Goal: Transaction & Acquisition: Purchase product/service

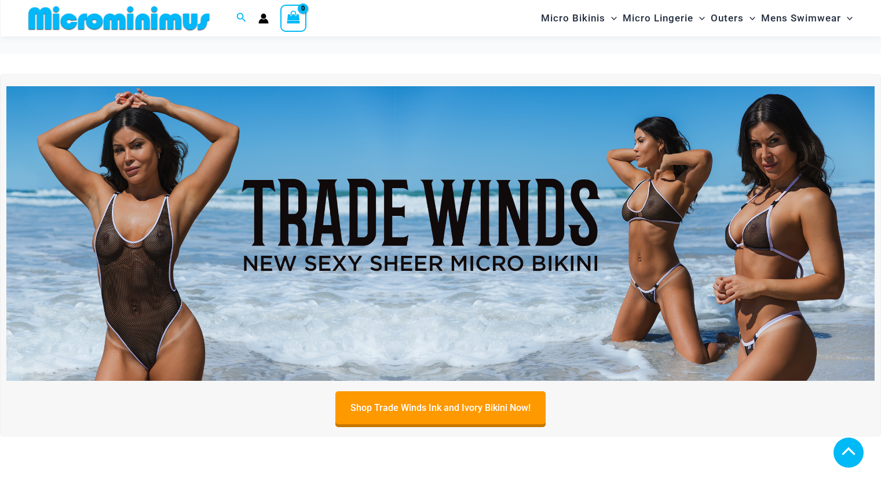
scroll to position [541, 0]
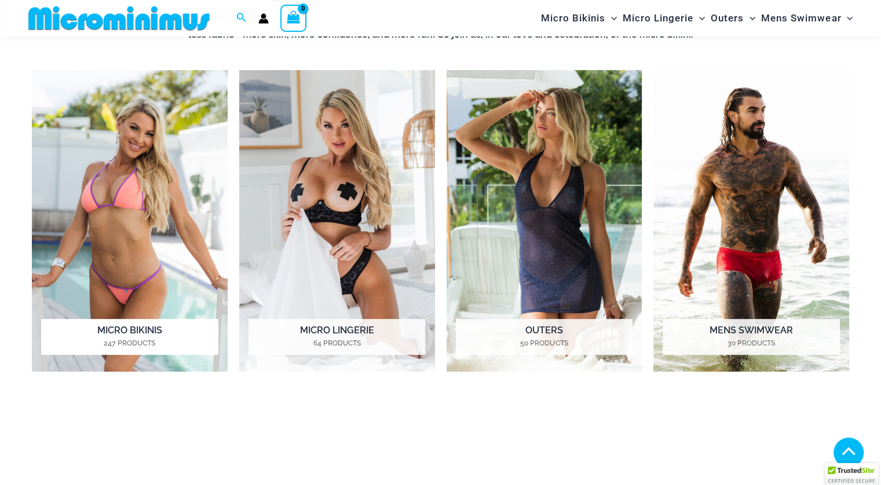
click at [141, 339] on mark "247 Products" at bounding box center [129, 343] width 177 height 10
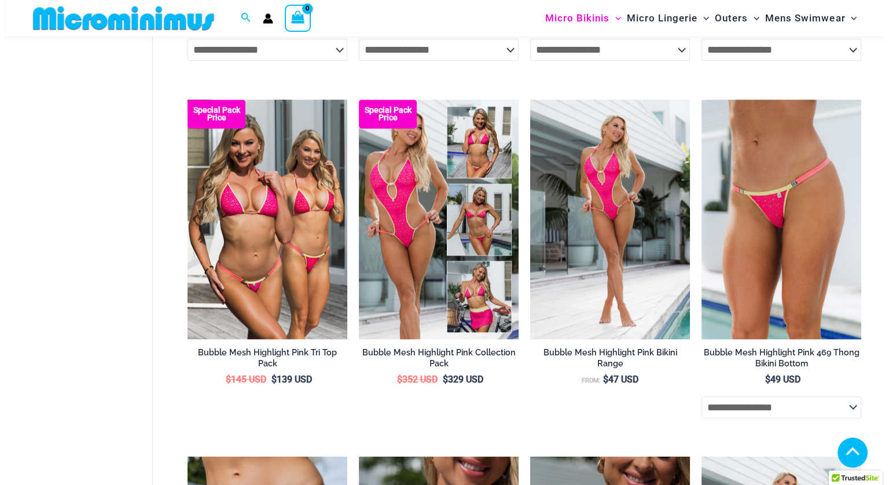
scroll to position [1019, 0]
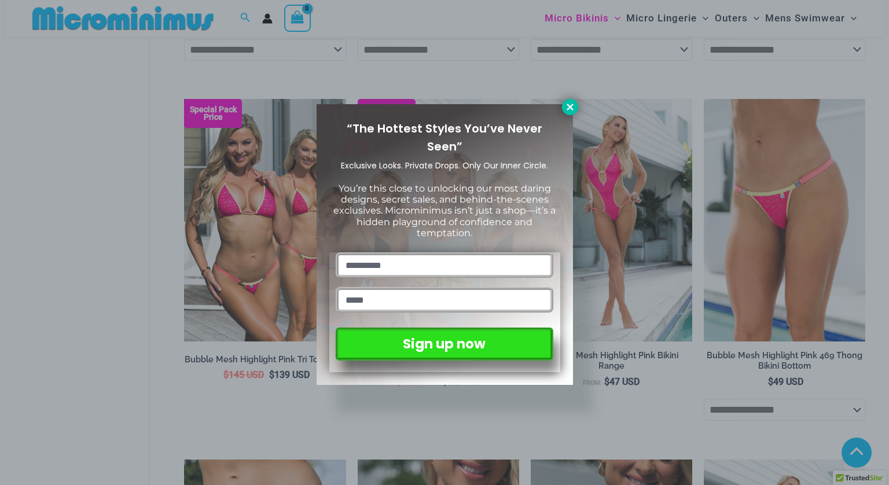
click at [567, 108] on icon at bounding box center [570, 107] width 10 height 10
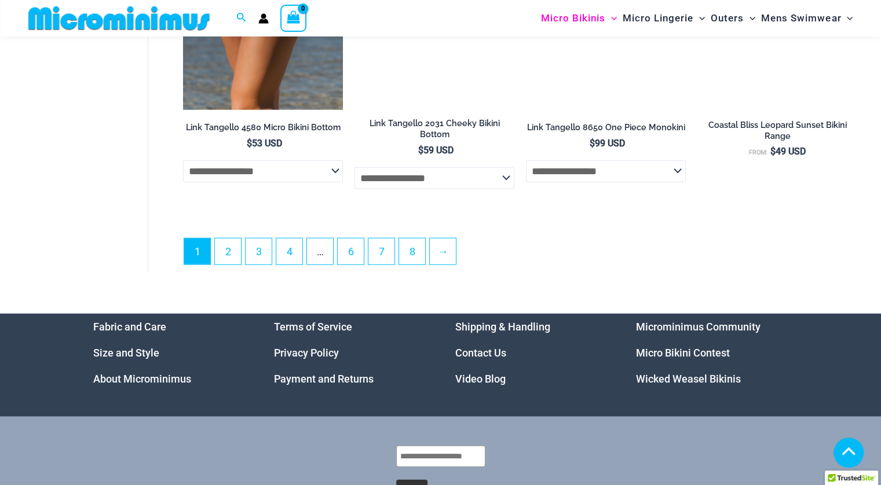
scroll to position [2994, 0]
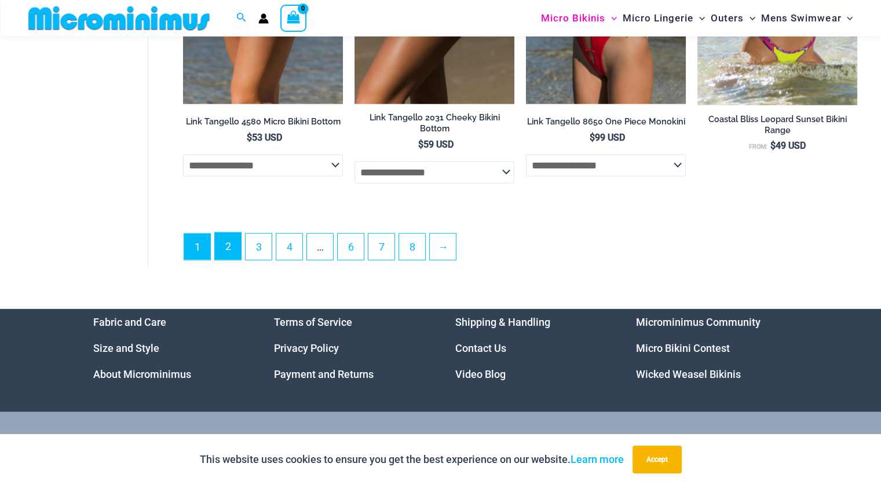
click at [232, 248] on link "2" at bounding box center [228, 246] width 26 height 27
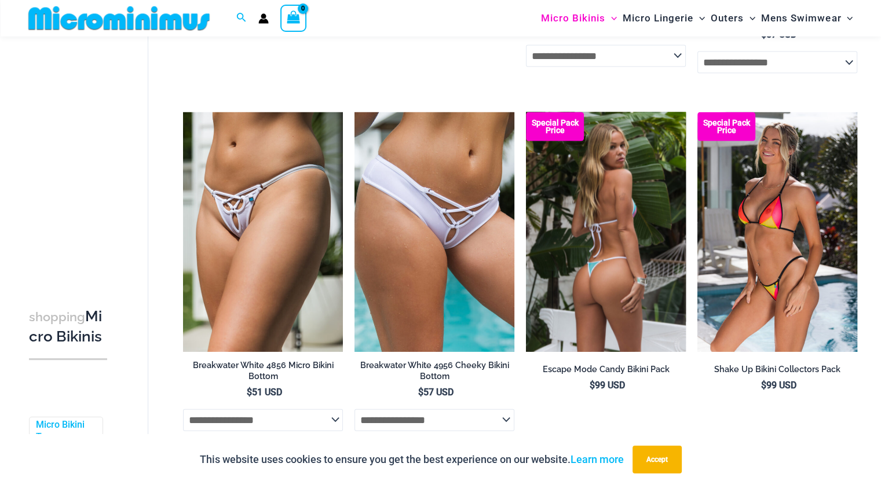
scroll to position [2758, 0]
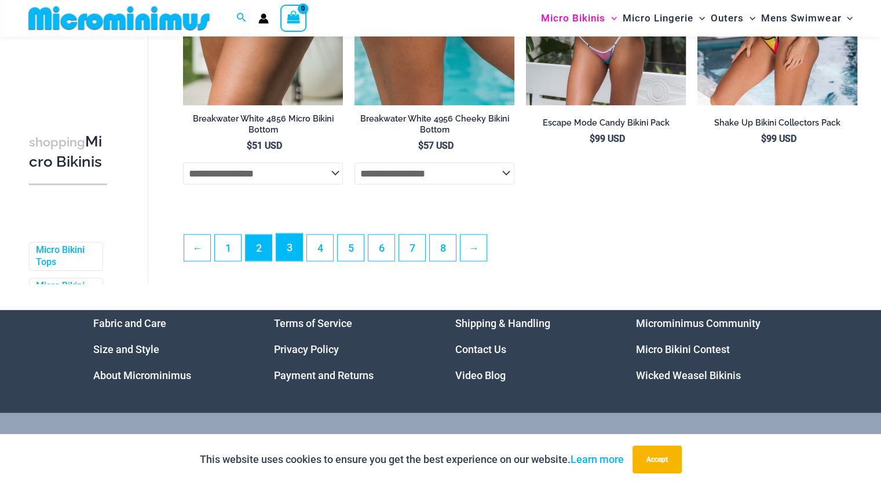
click at [289, 253] on link "3" at bounding box center [289, 247] width 26 height 27
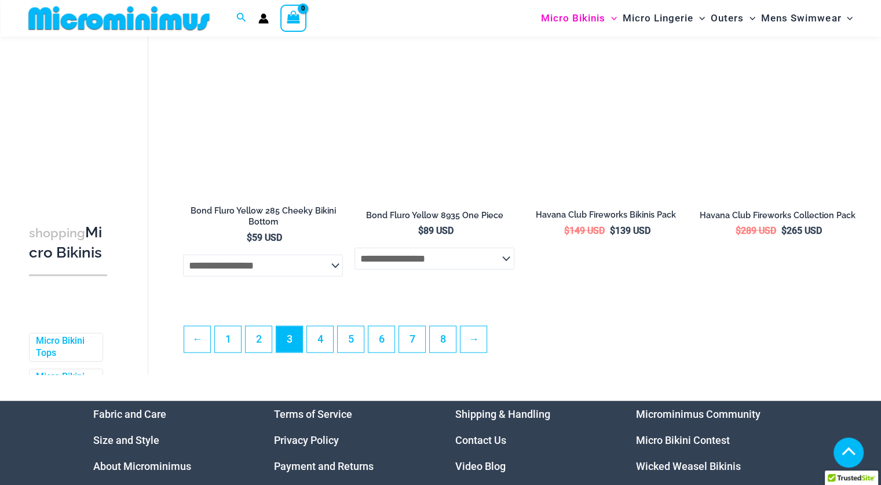
scroll to position [2746, 0]
